Goal: Complete application form

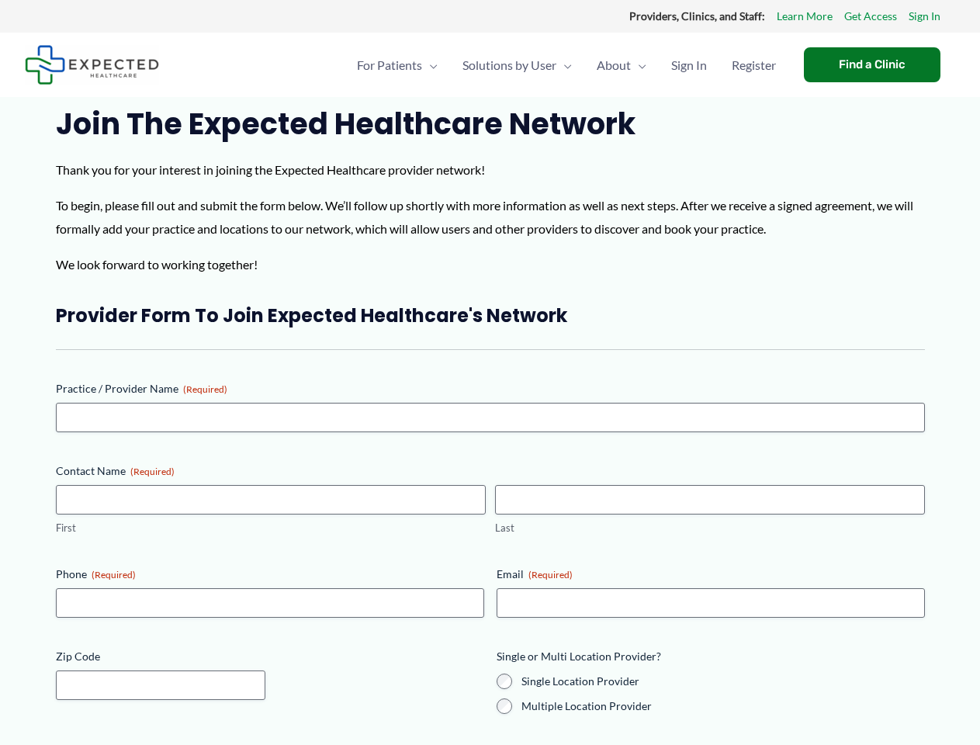
click at [489, 372] on div "Provider Form to Join Expected Healthcare's Network Practice / Provider Name (R…" at bounding box center [490, 549] width 869 height 493
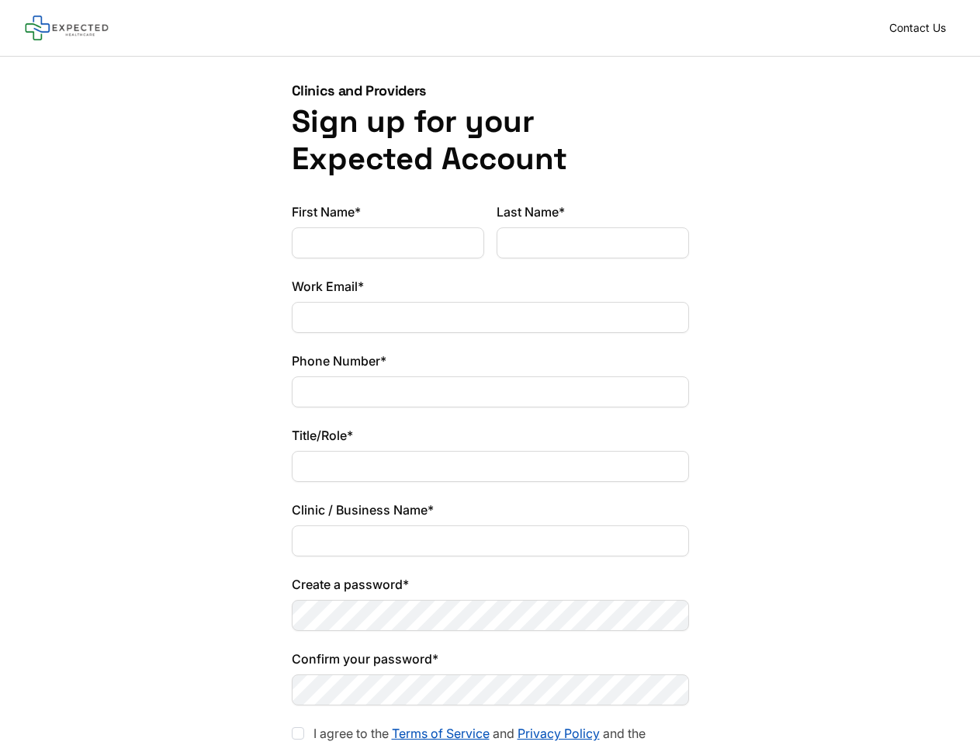
click at [489, 372] on div "Phone Number*" at bounding box center [490, 379] width 397 height 56
click at [298, 733] on div at bounding box center [298, 733] width 12 height 12
